Goal: Task Accomplishment & Management: Use online tool/utility

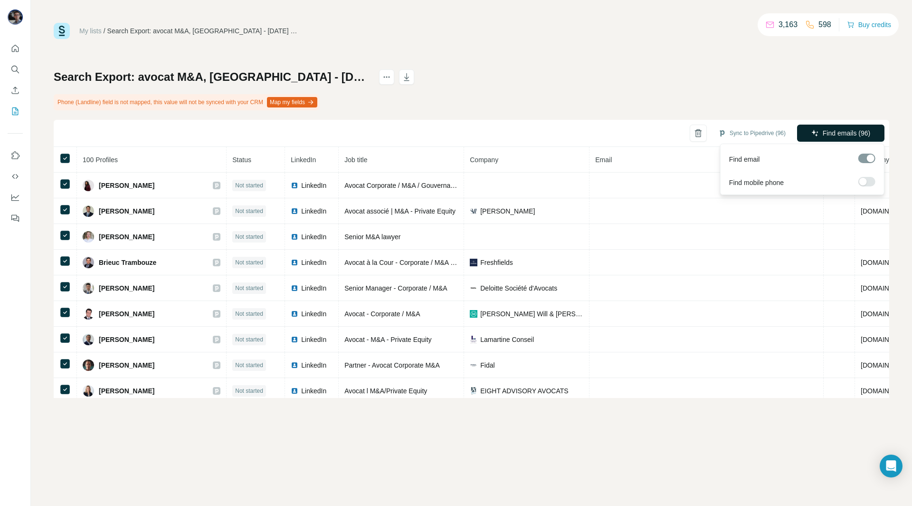
click at [851, 133] on span "Find emails (96)" at bounding box center [847, 133] width 48 height 10
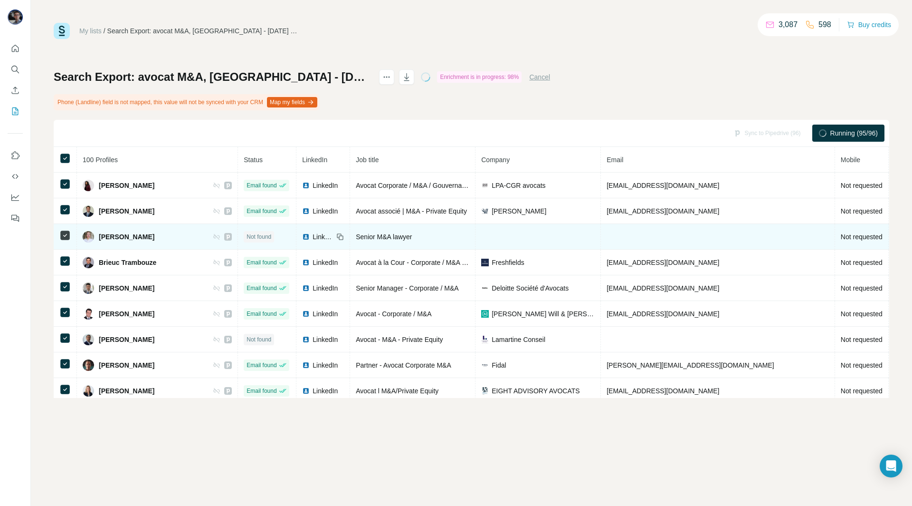
click at [313, 234] on span "LinkedIn" at bounding box center [323, 237] width 21 height 10
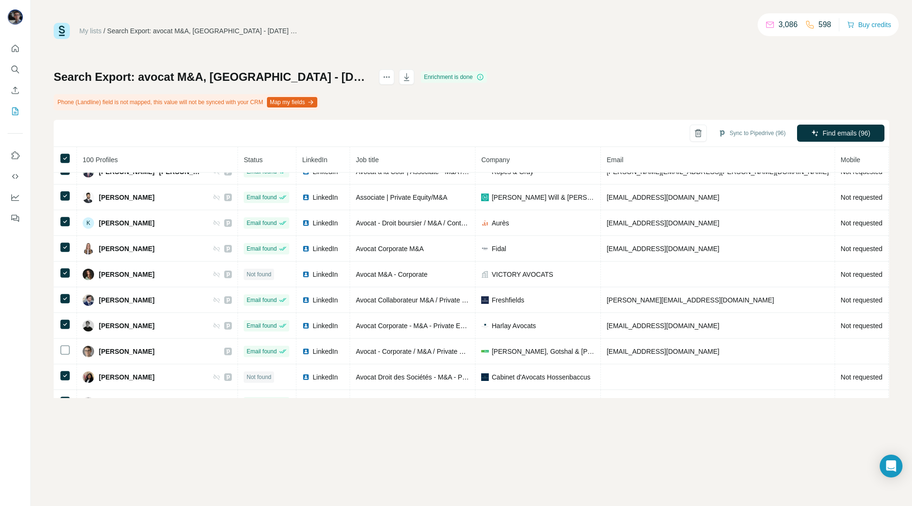
scroll to position [305, 0]
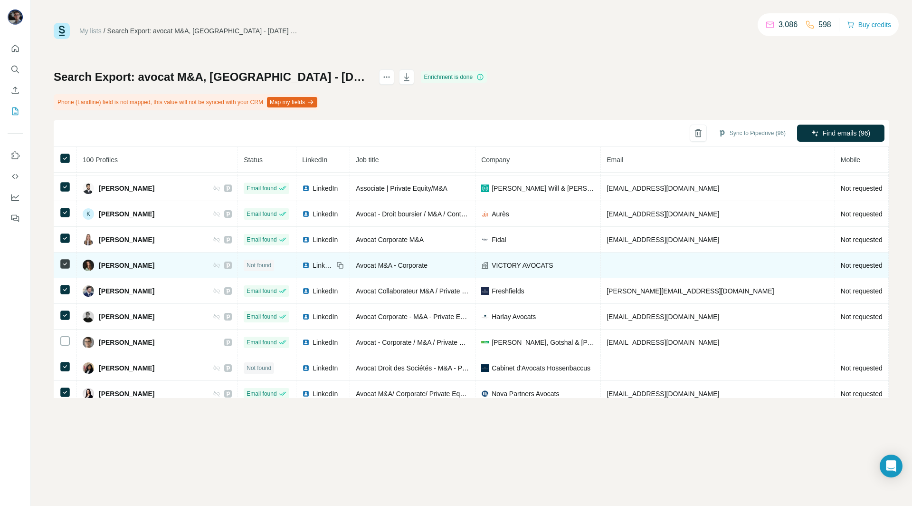
click at [313, 260] on span "LinkedIn" at bounding box center [323, 265] width 21 height 10
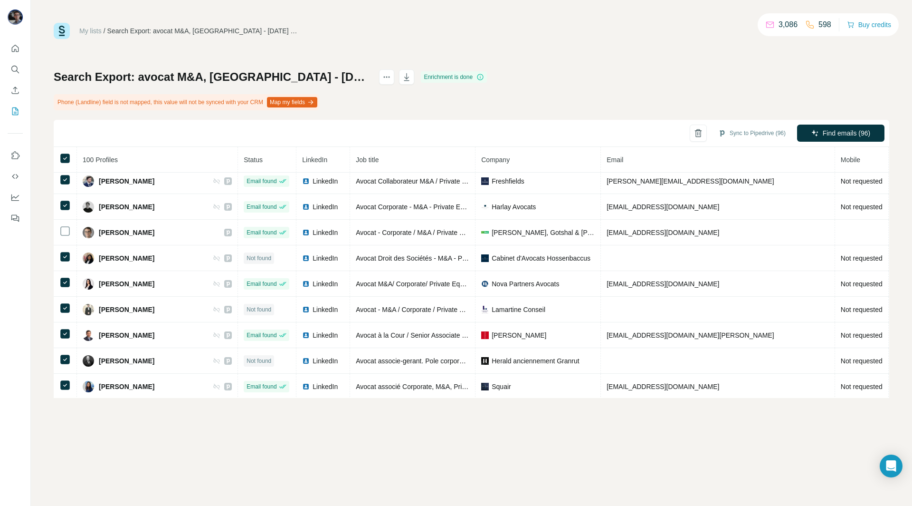
scroll to position [416, 0]
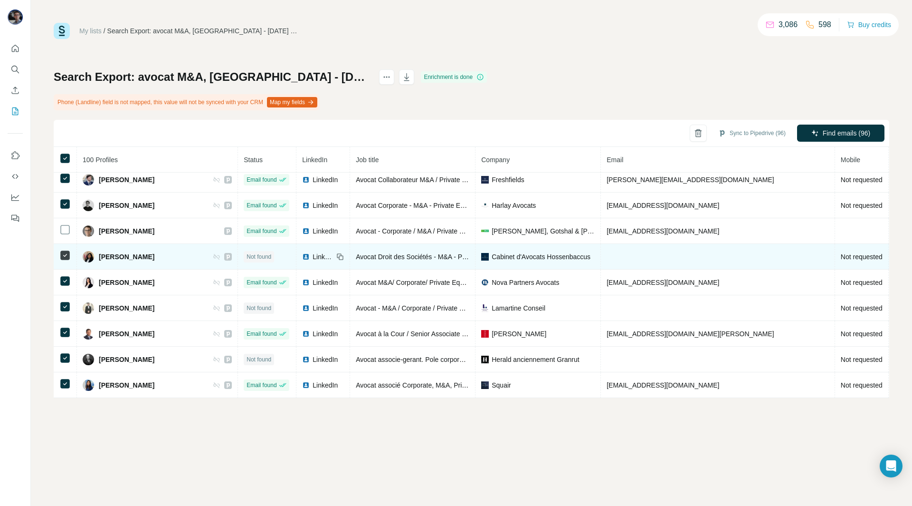
click at [313, 252] on span "LinkedIn" at bounding box center [323, 257] width 21 height 10
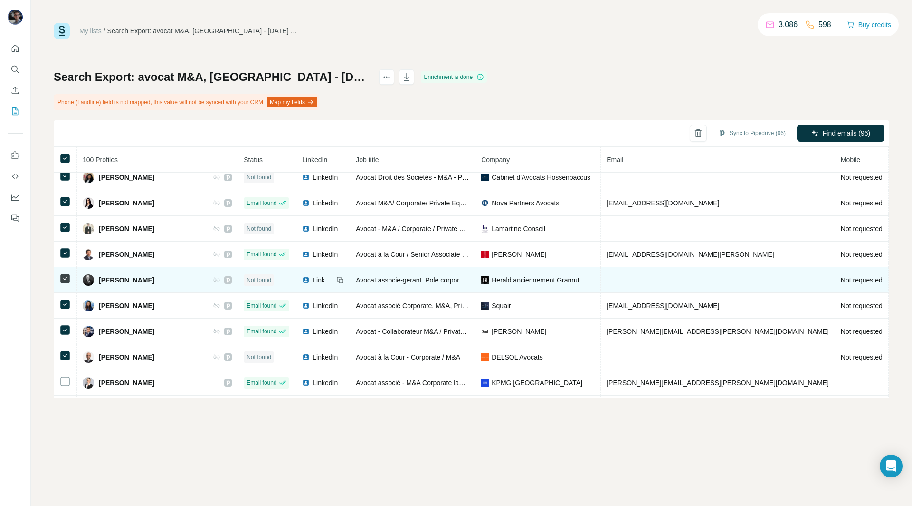
scroll to position [490, 0]
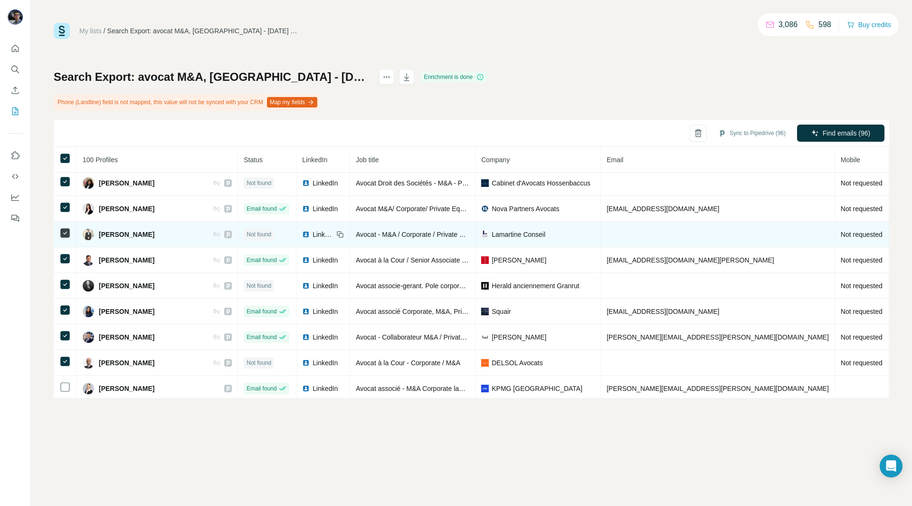
click at [317, 230] on span "LinkedIn" at bounding box center [323, 235] width 21 height 10
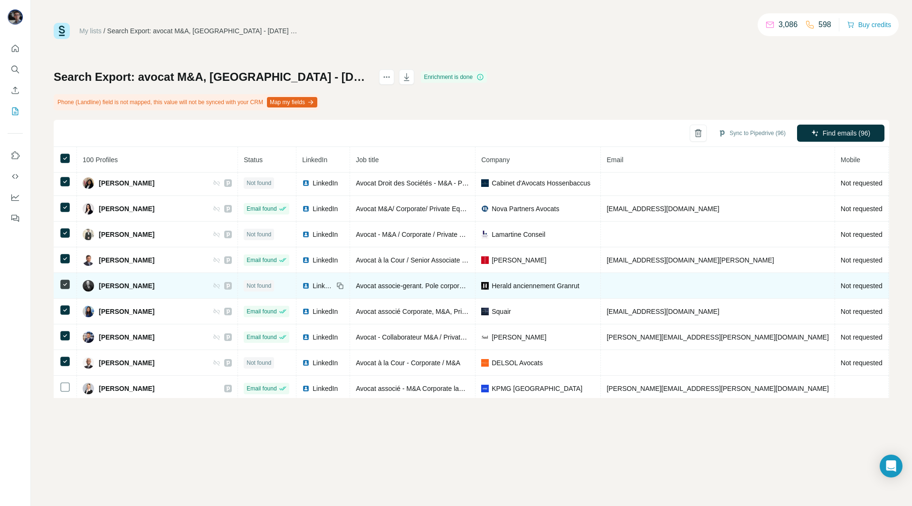
click at [313, 281] on span "LinkedIn" at bounding box center [323, 286] width 21 height 10
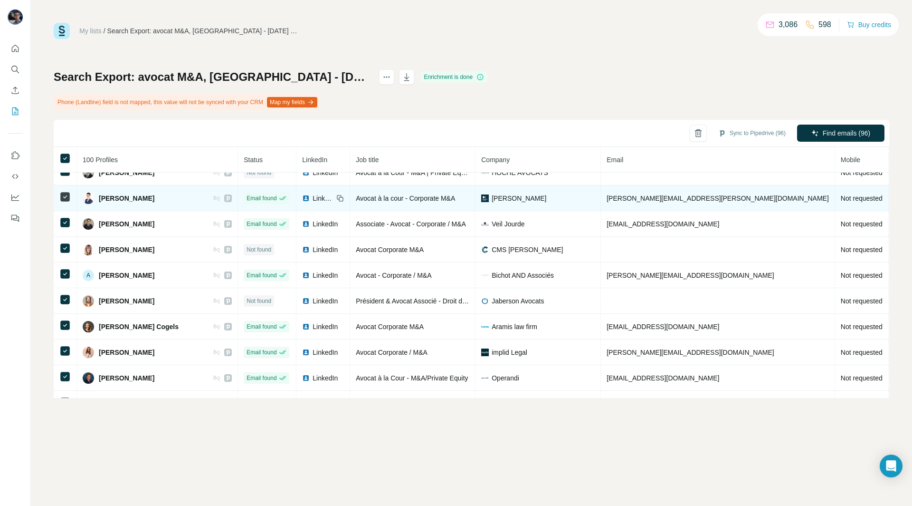
scroll to position [1271, 0]
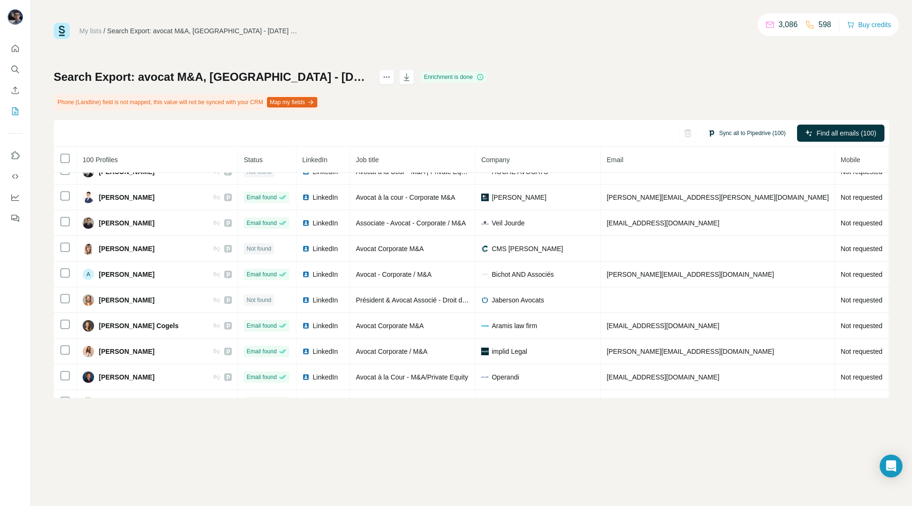
click at [756, 130] on button "Sync all to Pipedrive (100)" at bounding box center [746, 133] width 91 height 14
click at [726, 205] on button "Sync all to Pipedrive" at bounding box center [735, 204] width 105 height 19
